Goal: Information Seeking & Learning: Find specific fact

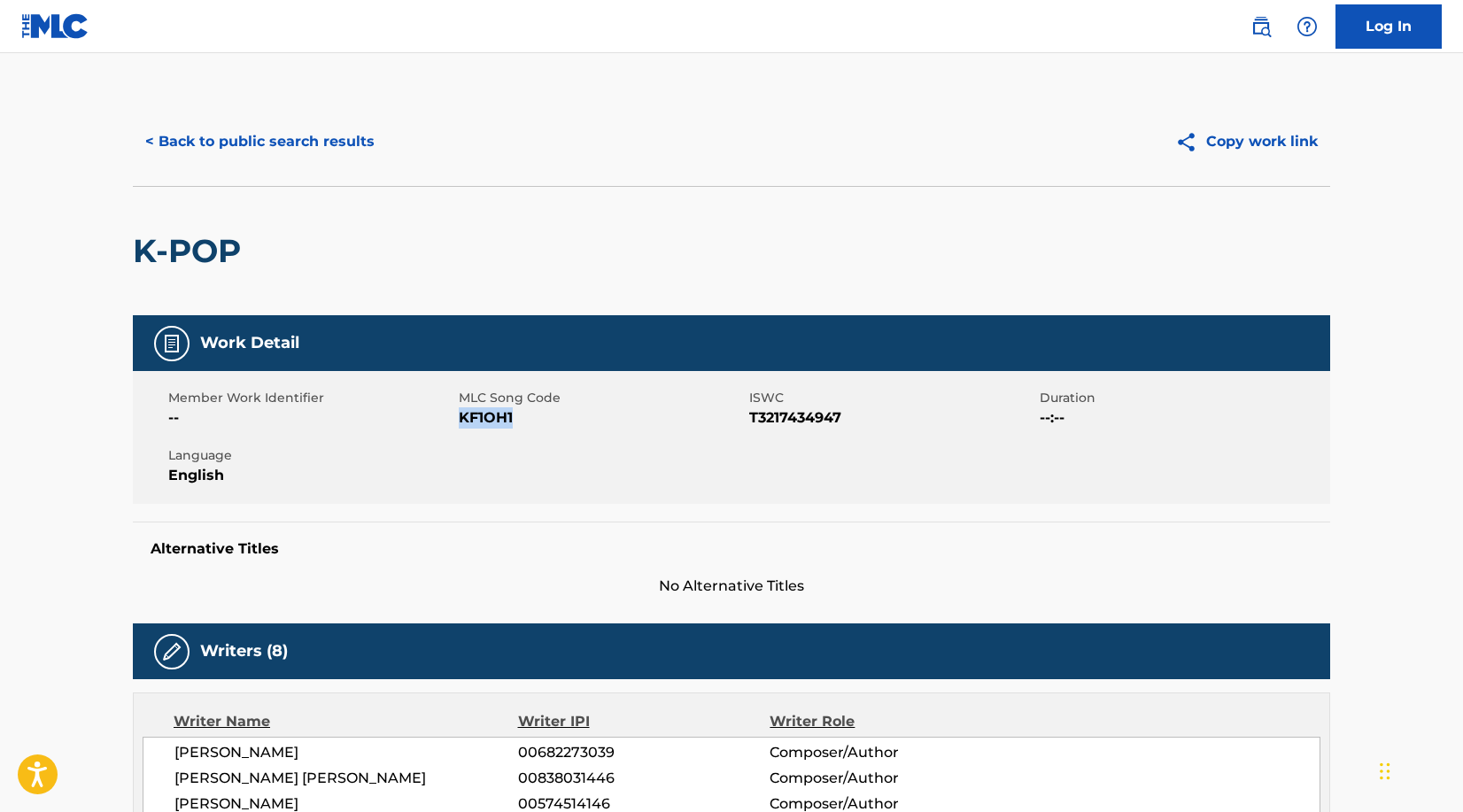
click at [325, 143] on button "< Back to public search results" at bounding box center [260, 141] width 254 height 44
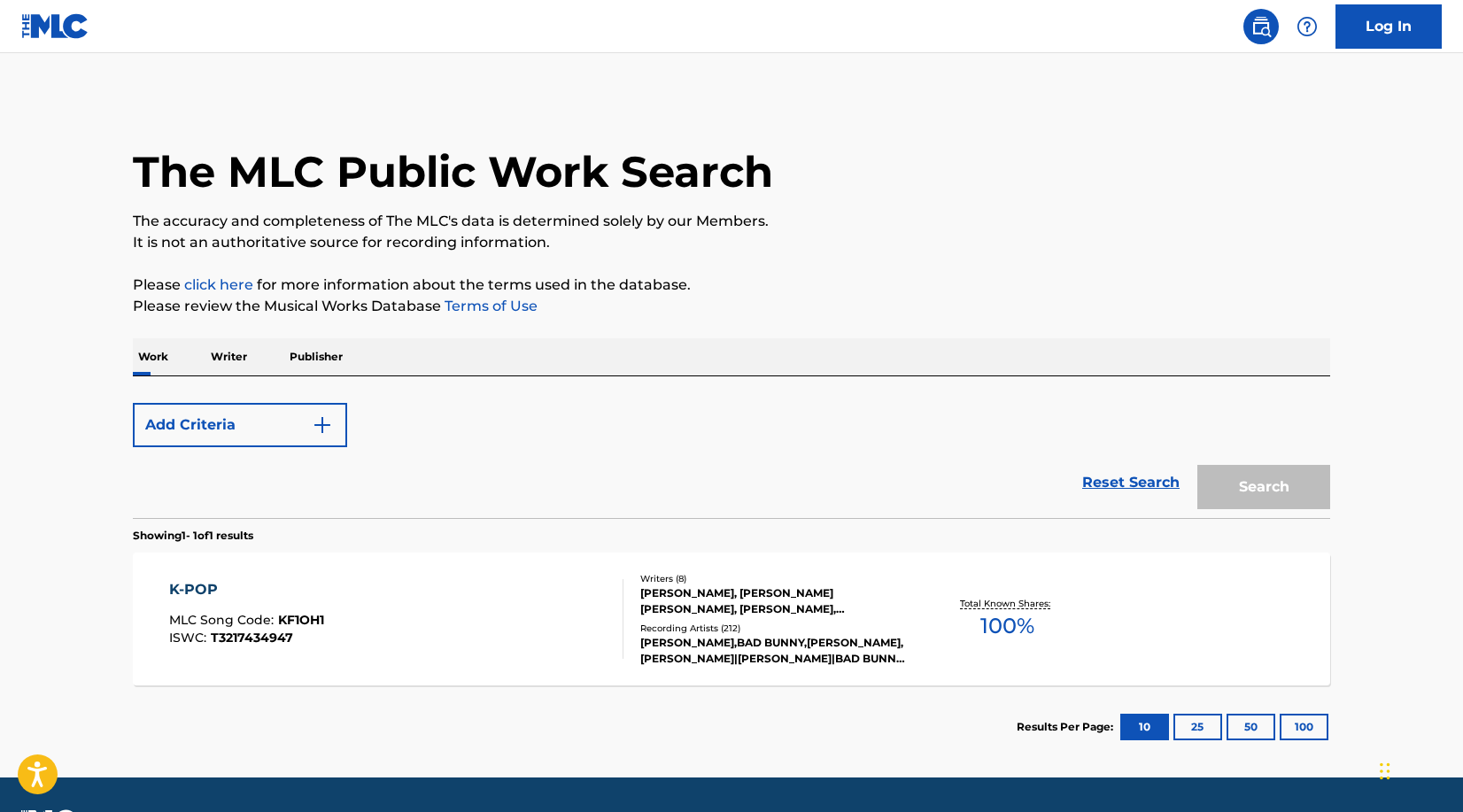
scroll to position [50, 0]
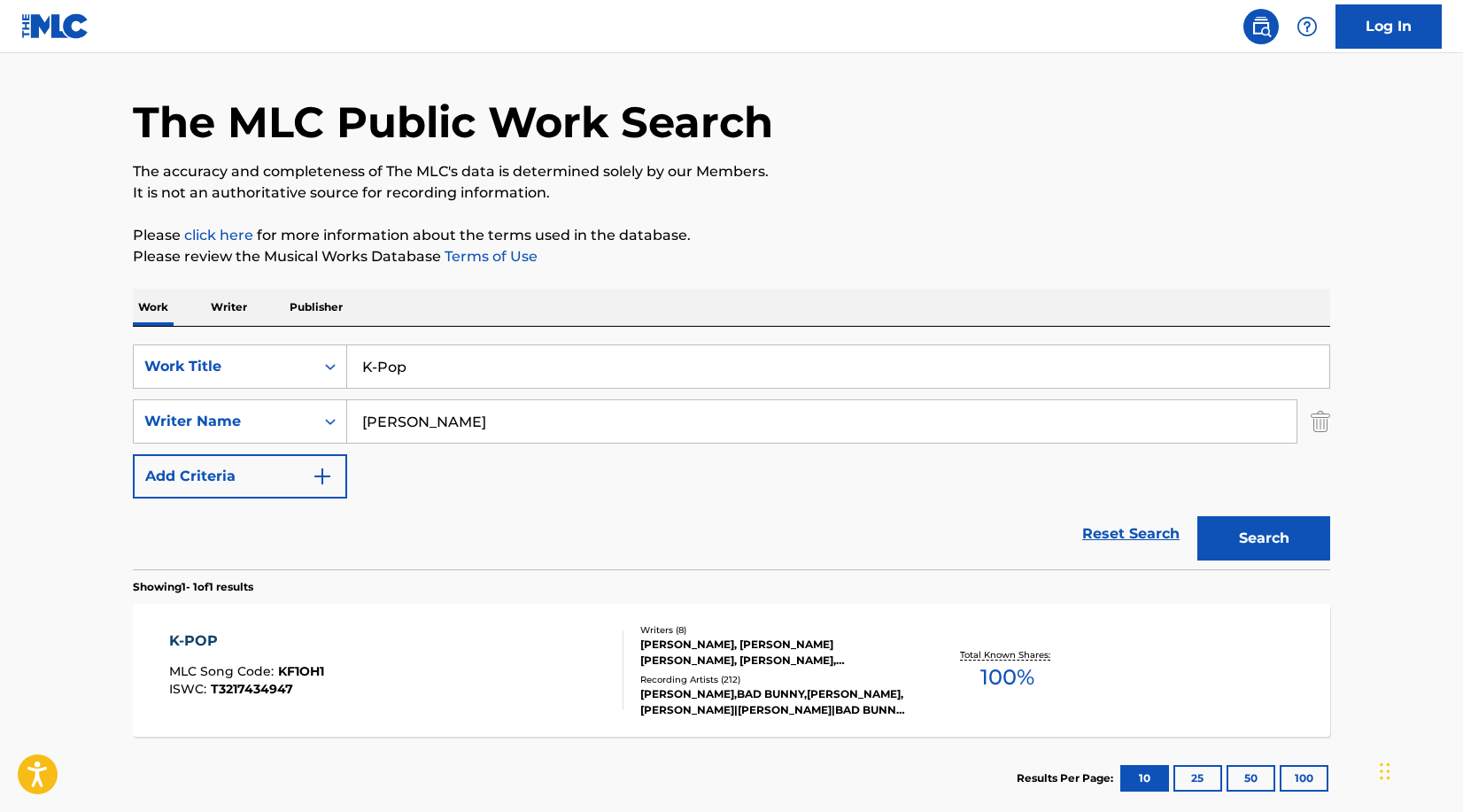
drag, startPoint x: 491, startPoint y: 368, endPoint x: 45, endPoint y: 368, distance: 446.0
click at [45, 368] on main "The MLC Public Work Search The accuracy and completeness of The MLC's data is d…" at bounding box center [732, 416] width 1463 height 824
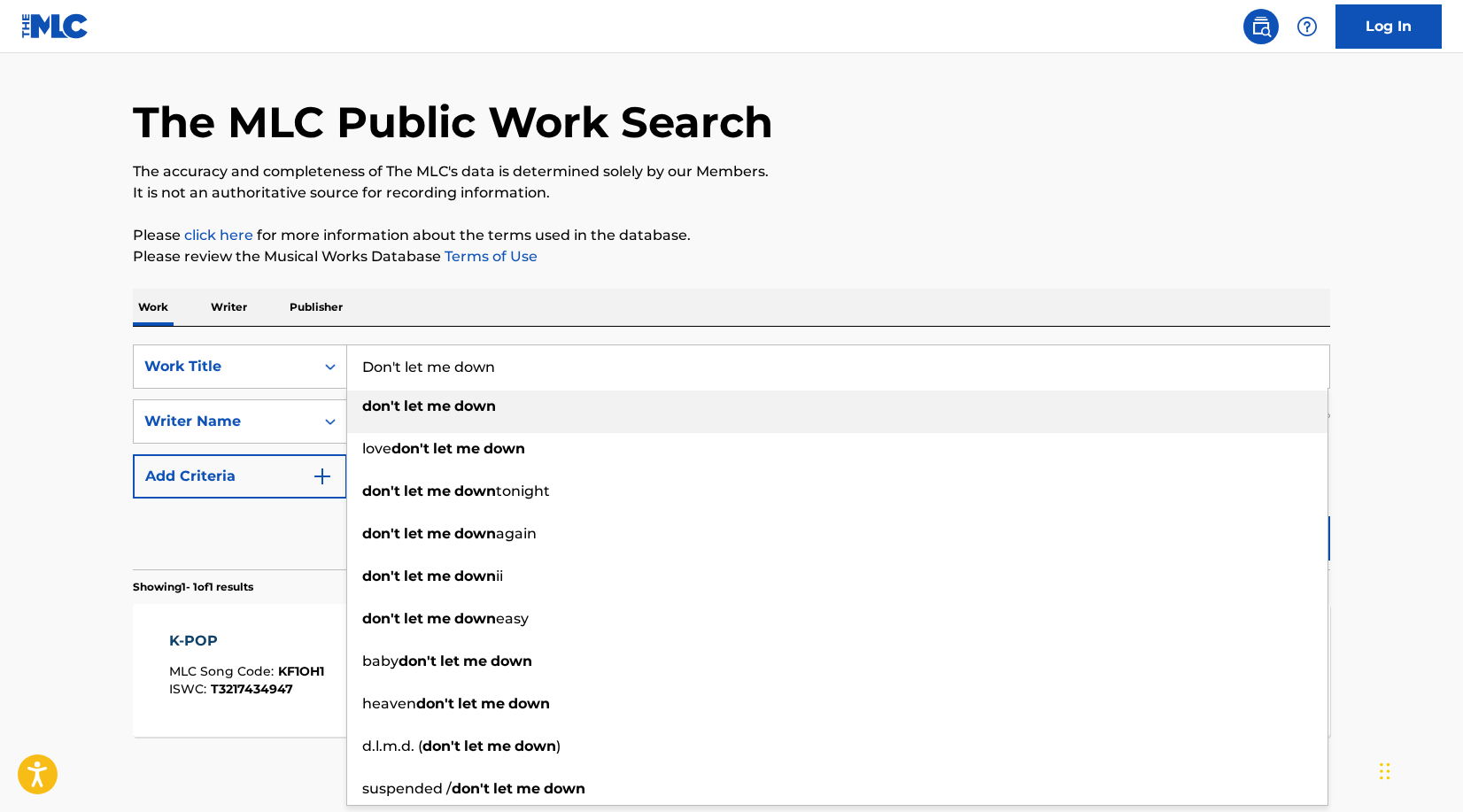
type input "Don't let me down"
click at [689, 296] on div "Work Writer Publisher" at bounding box center [731, 307] width 1197 height 37
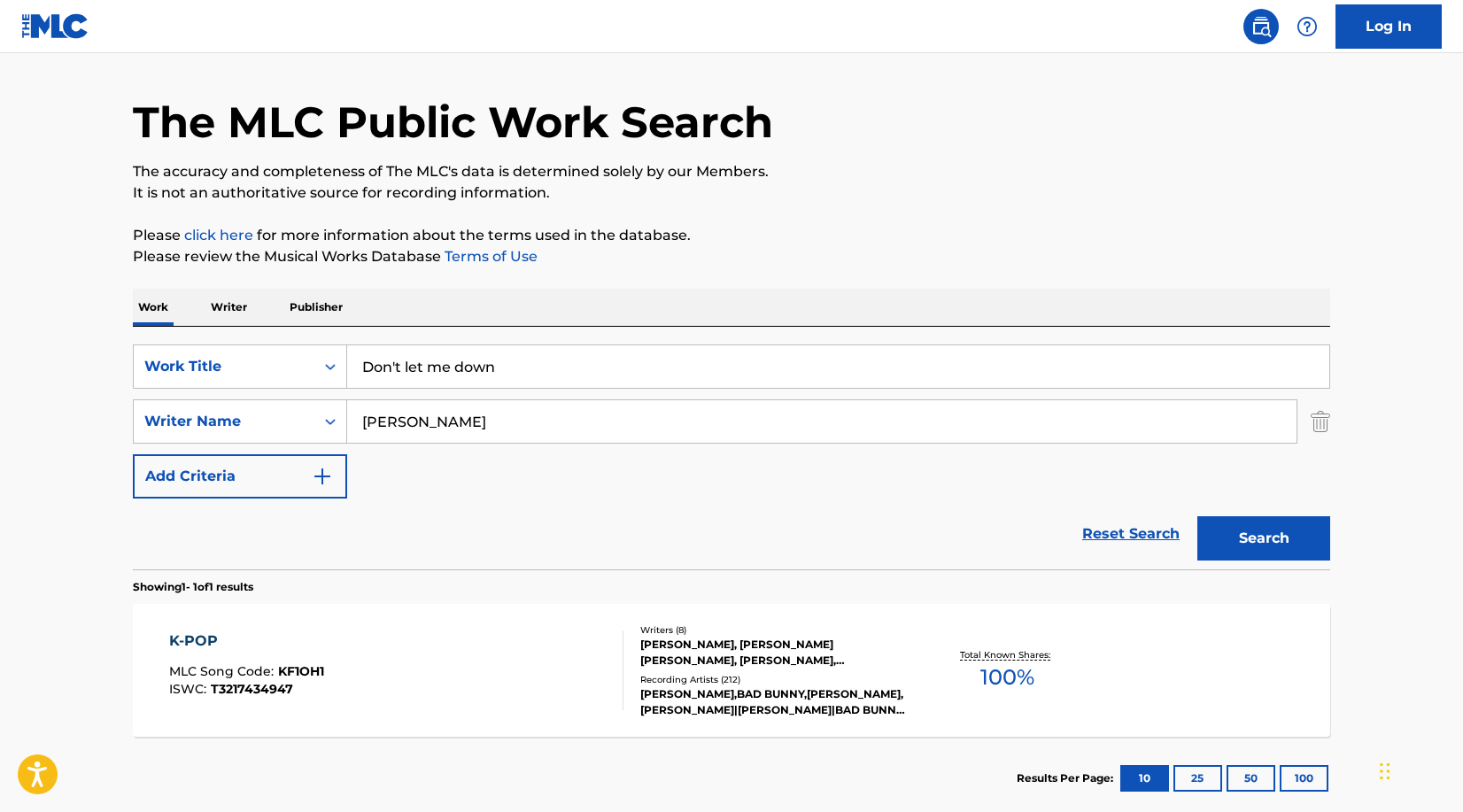
drag, startPoint x: 539, startPoint y: 415, endPoint x: 356, endPoint y: 415, distance: 183.0
click at [356, 415] on input "[PERSON_NAME]" at bounding box center [821, 421] width 949 height 42
type input "[PERSON_NAME]"
click at [1197, 516] on button "Search" at bounding box center [1263, 538] width 133 height 44
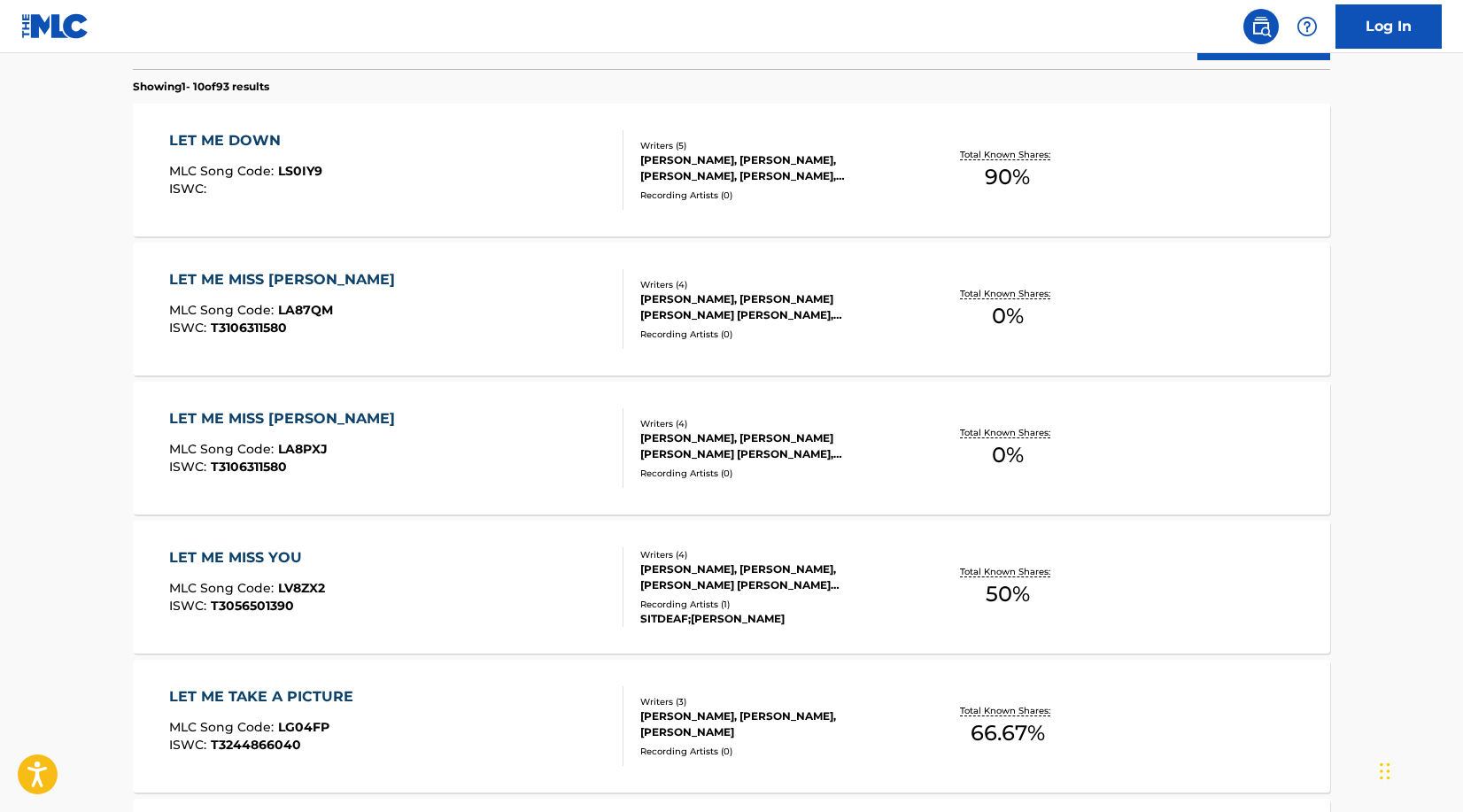
scroll to position [659, 0]
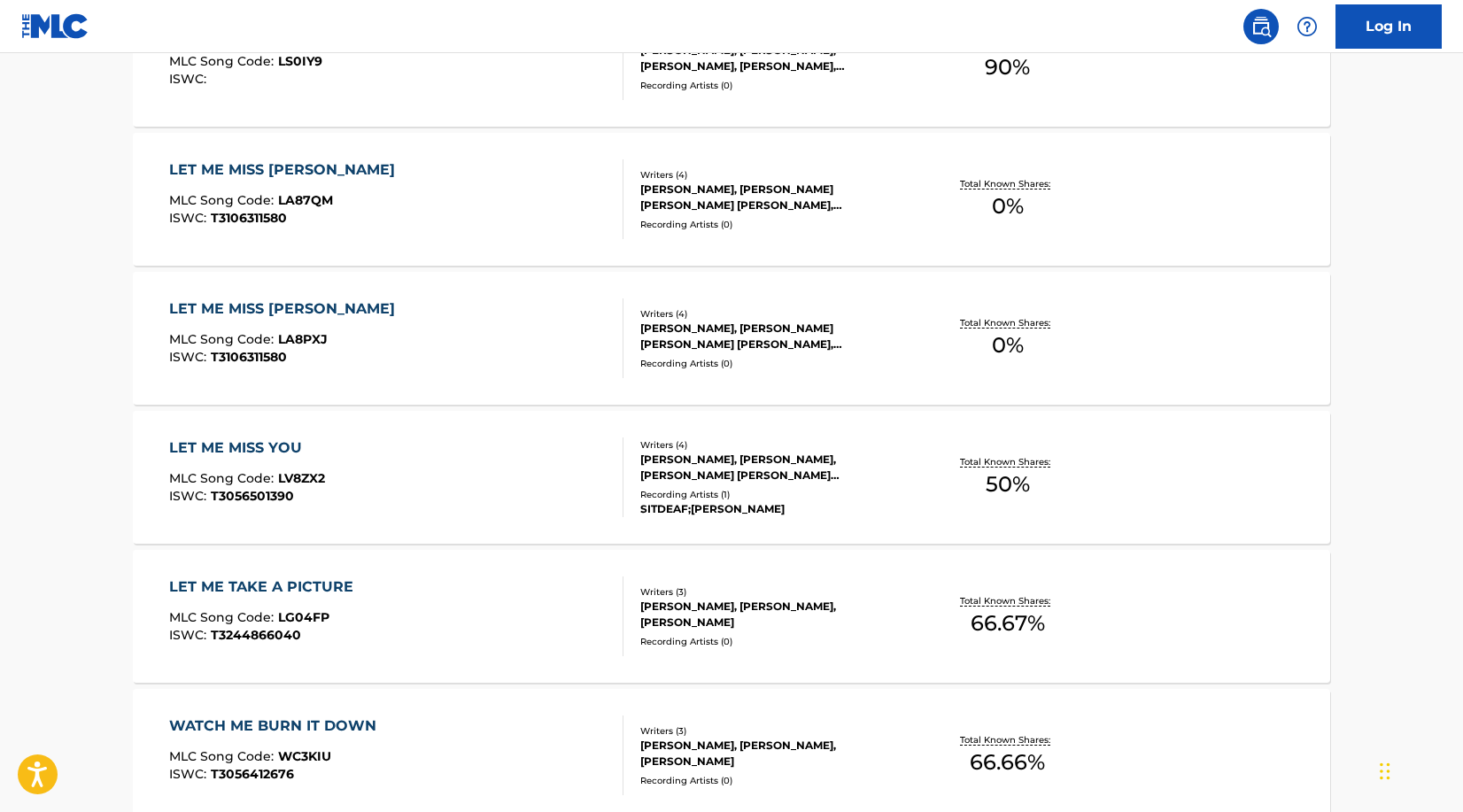
click at [665, 477] on div "[PERSON_NAME], [PERSON_NAME], [PERSON_NAME] [PERSON_NAME] [PERSON_NAME]" at bounding box center [774, 467] width 267 height 32
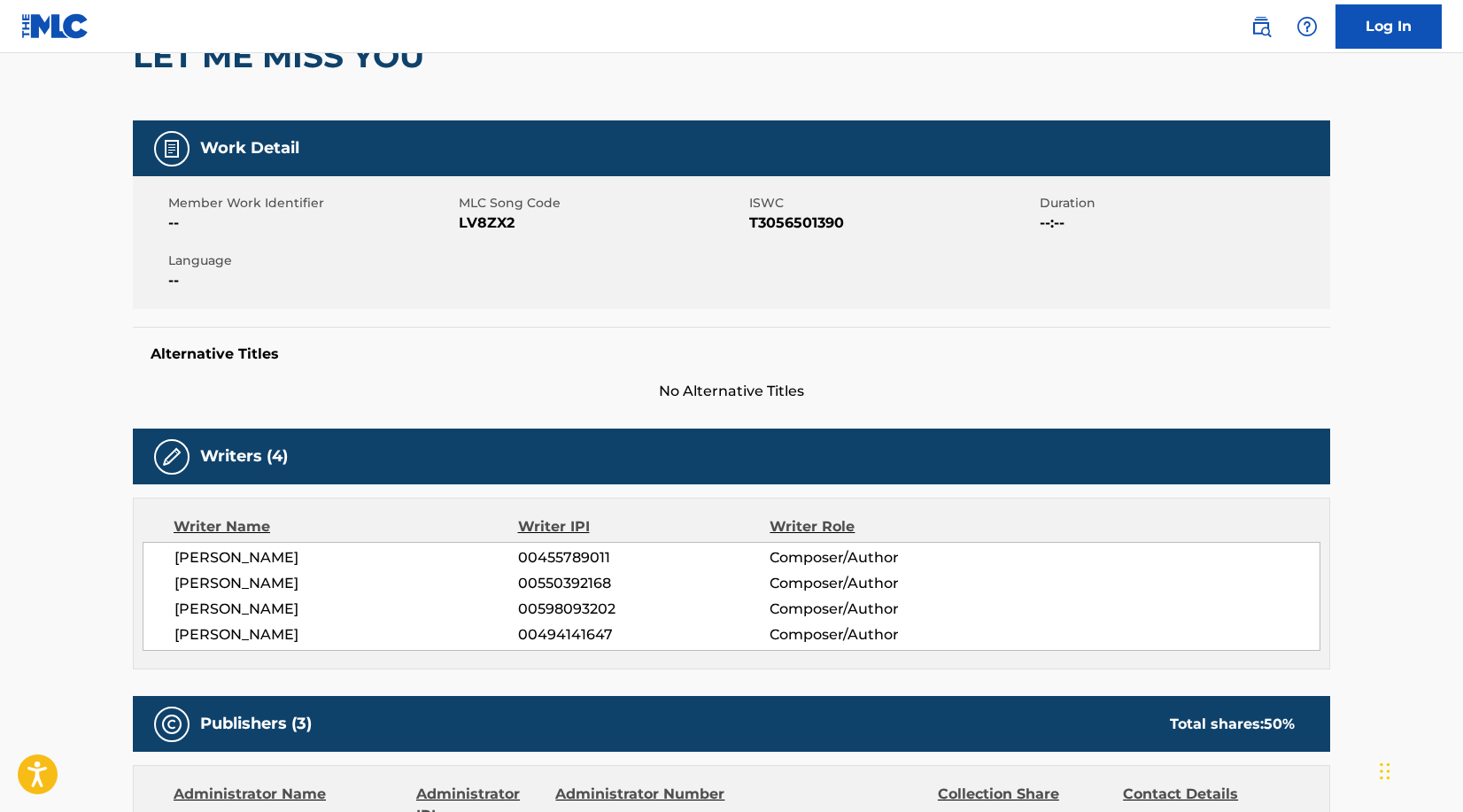
scroll to position [135, 0]
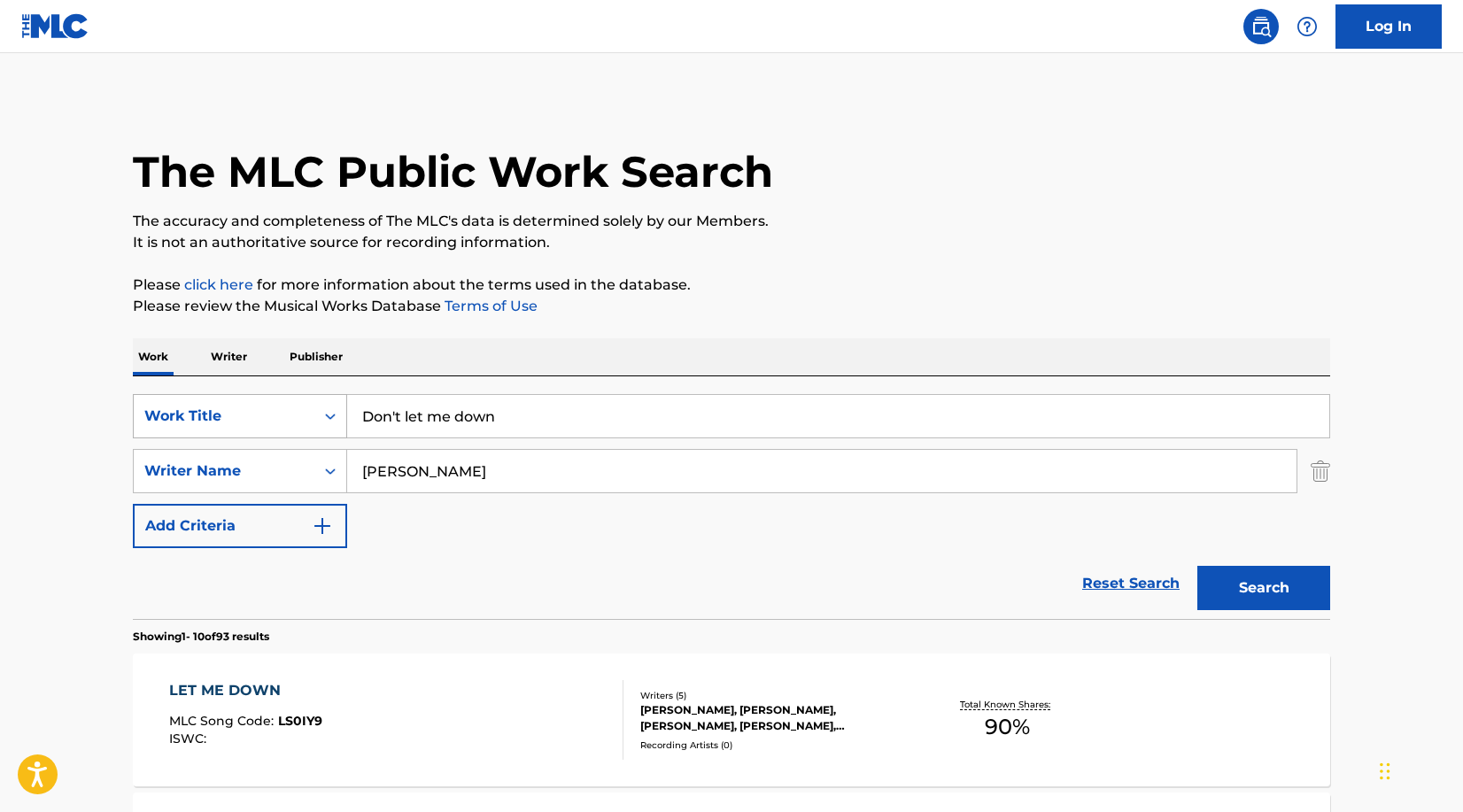
drag, startPoint x: 515, startPoint y: 419, endPoint x: 222, endPoint y: 417, distance: 293.0
click at [222, 417] on div "SearchWithCriteria2f79c4cd-b16c-4732-8cf4-b84f737444cf Work Title Don't let me …" at bounding box center [731, 416] width 1197 height 44
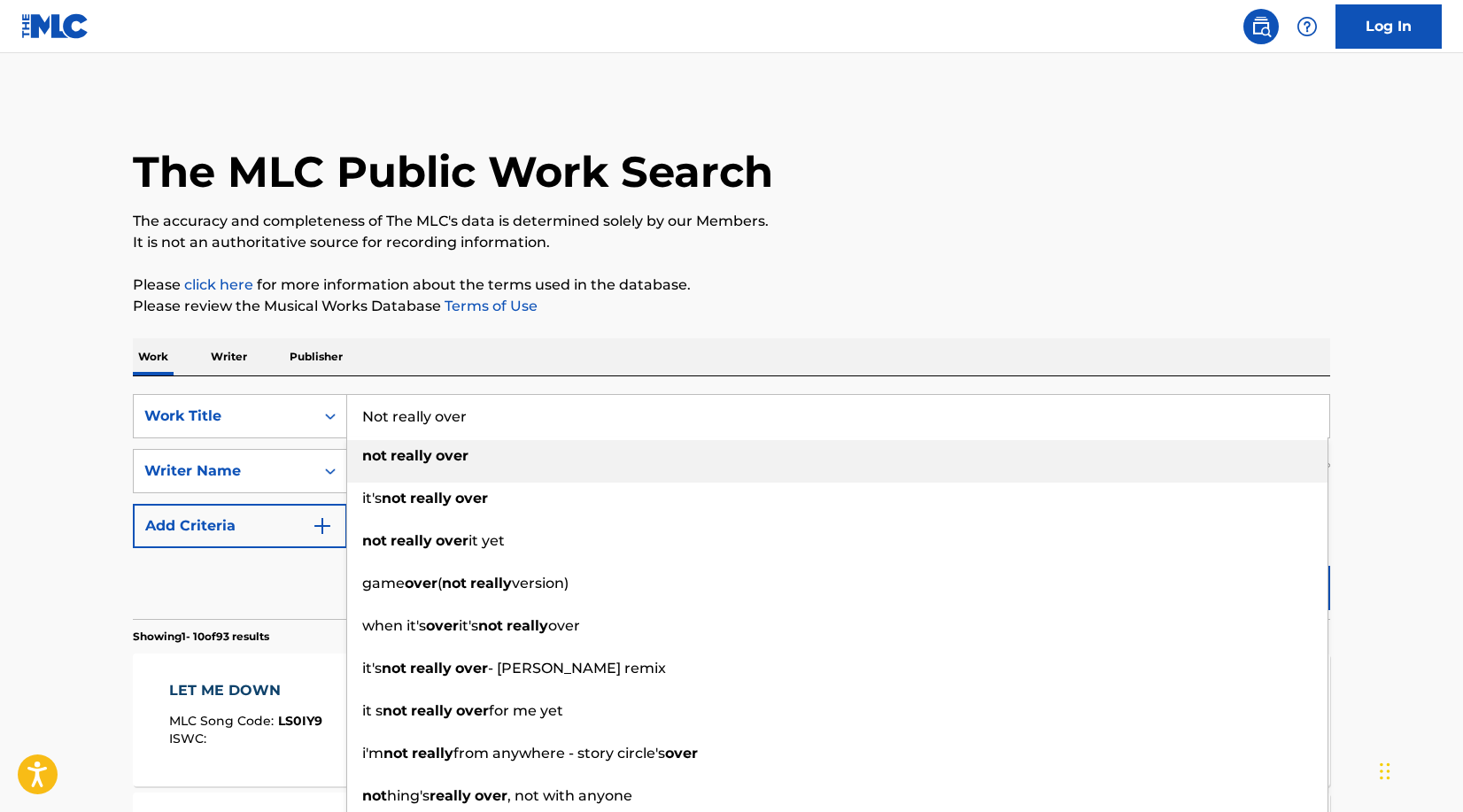
type input "Not really over"
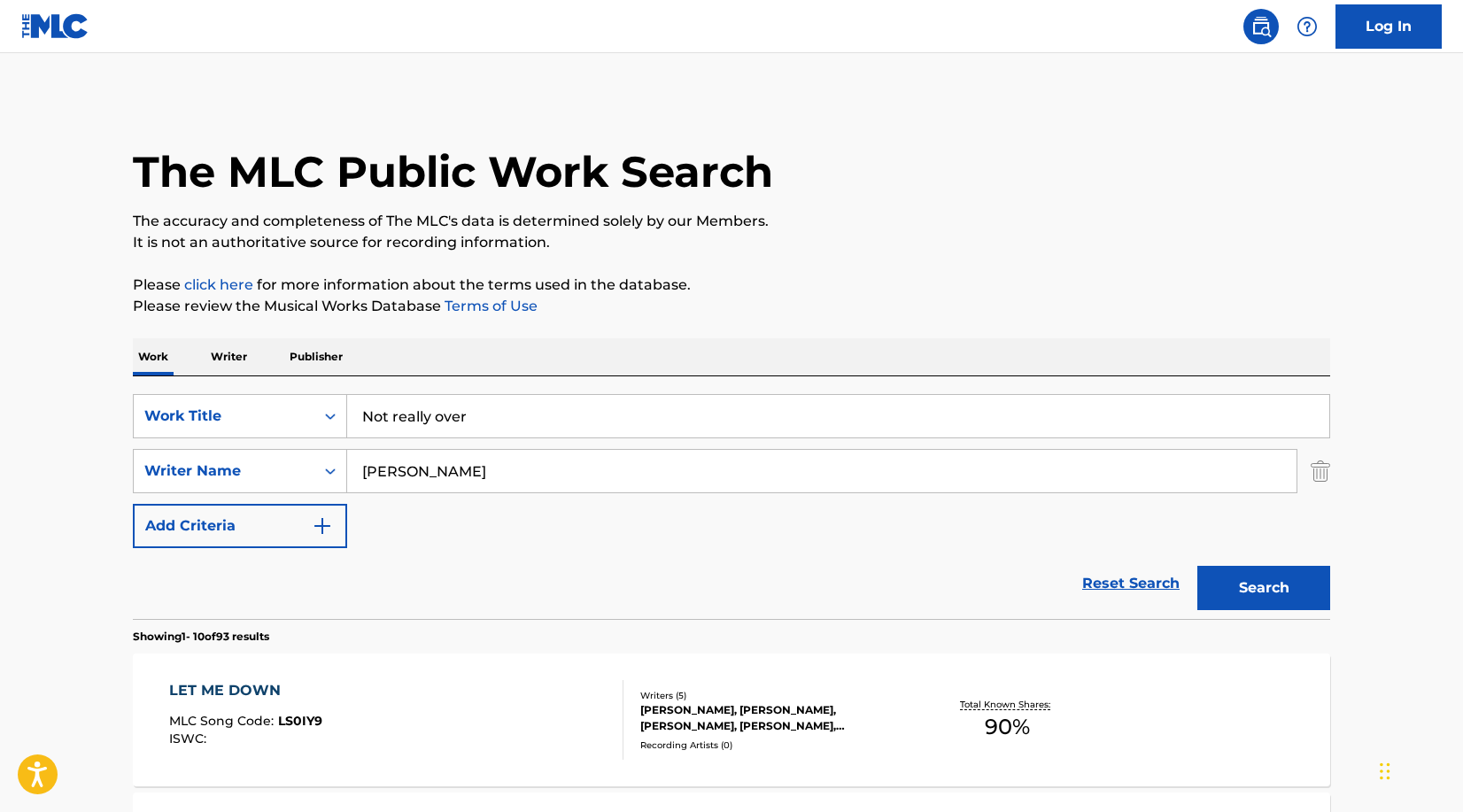
click at [738, 301] on p "Please review the Musical Works Database Terms of Use" at bounding box center [731, 307] width 1197 height 21
click at [1274, 584] on button "Search" at bounding box center [1263, 588] width 133 height 44
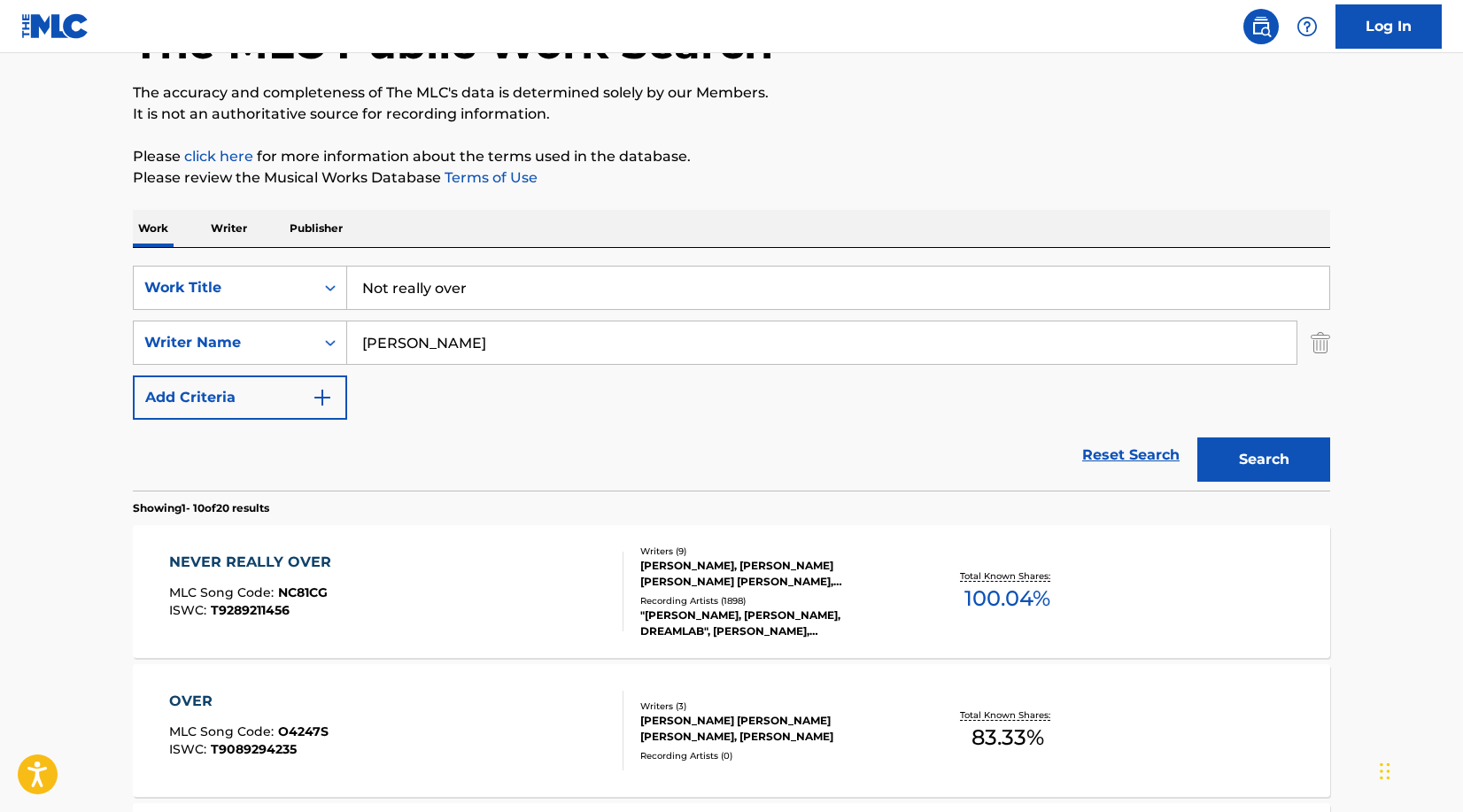
scroll to position [206, 0]
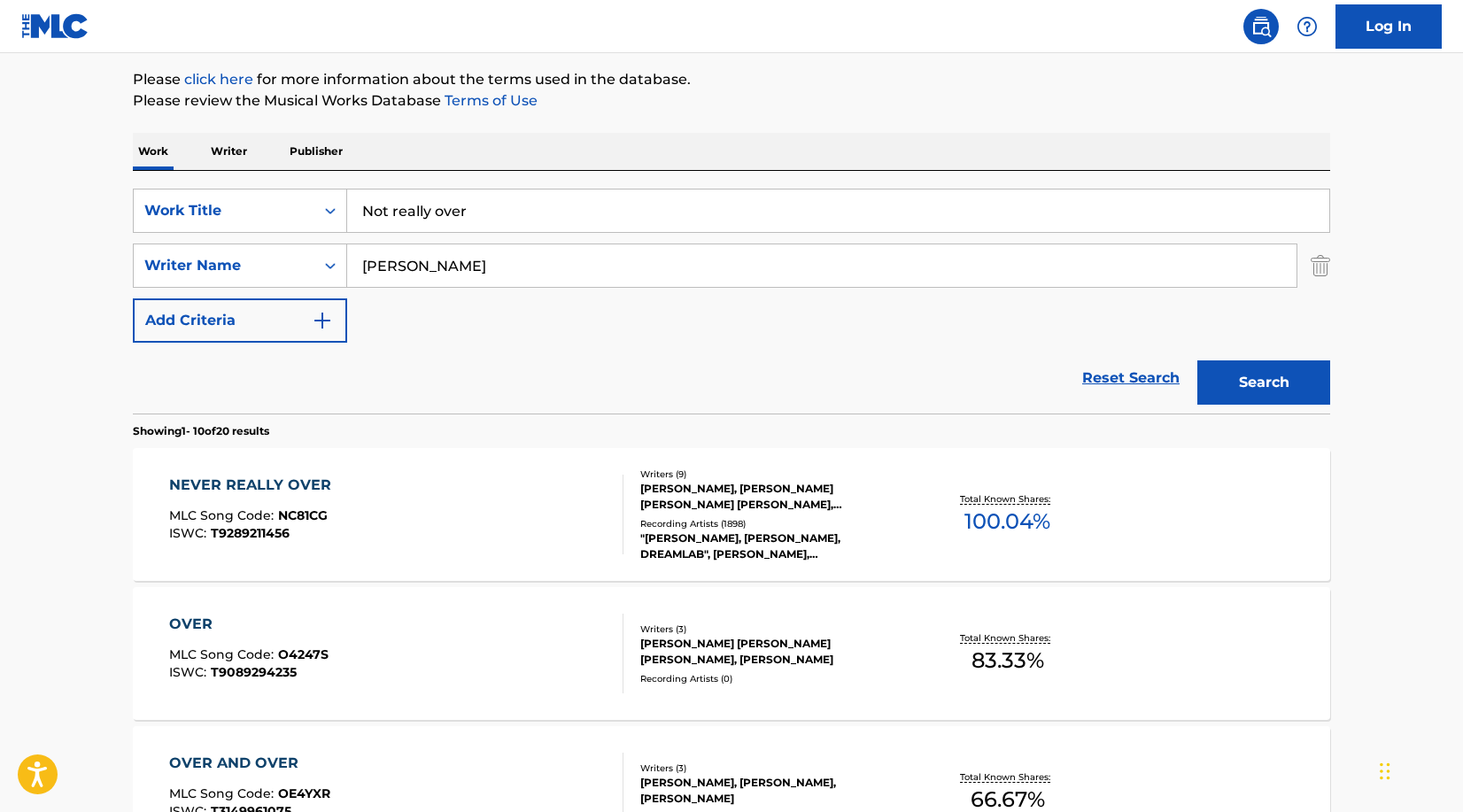
click at [728, 544] on div ""[PERSON_NAME], [PERSON_NAME], DREAMLAB", [PERSON_NAME], [PERSON_NAME], "[PERSO…" at bounding box center [774, 546] width 267 height 32
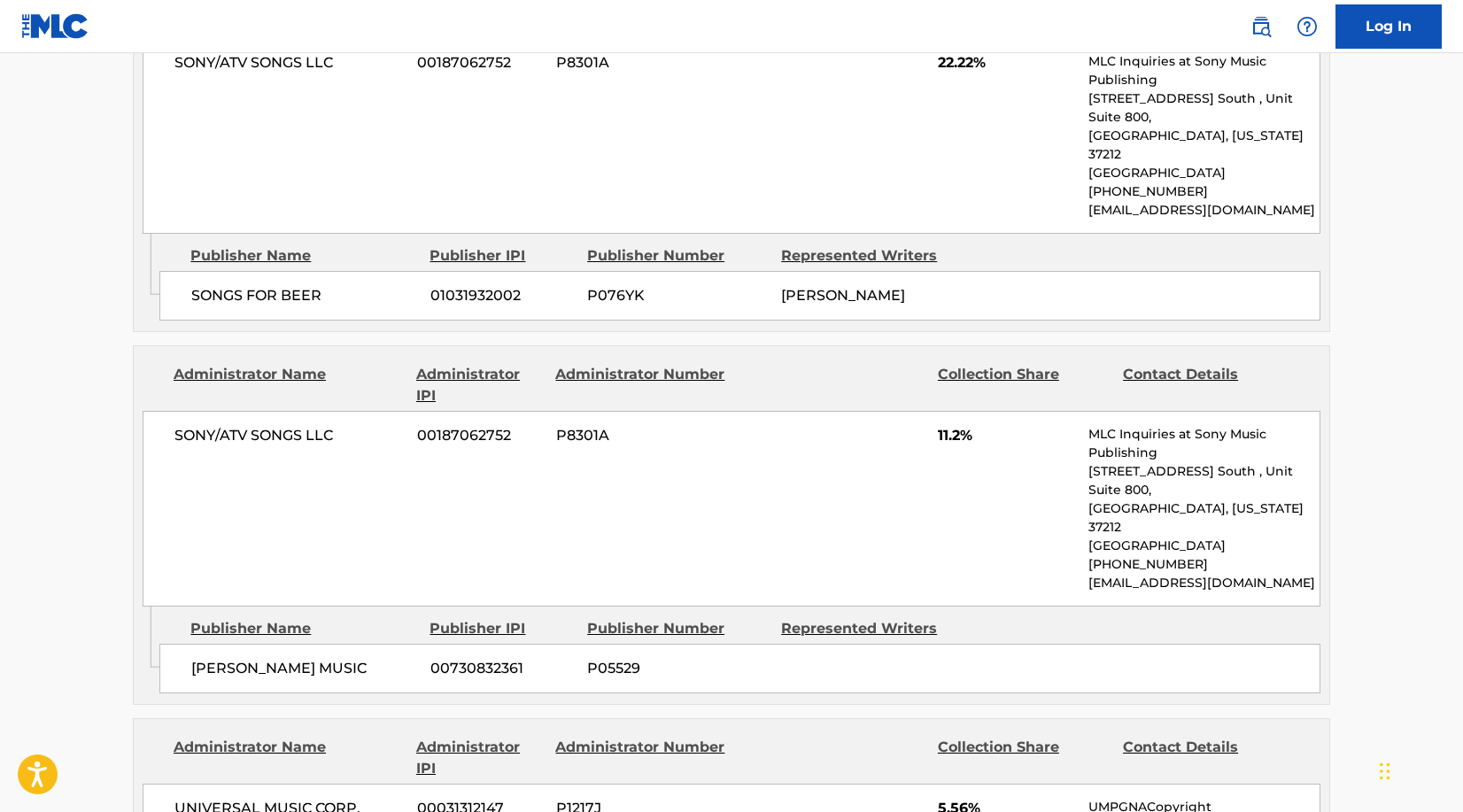
scroll to position [2919, 0]
